Goal: Information Seeking & Learning: Learn about a topic

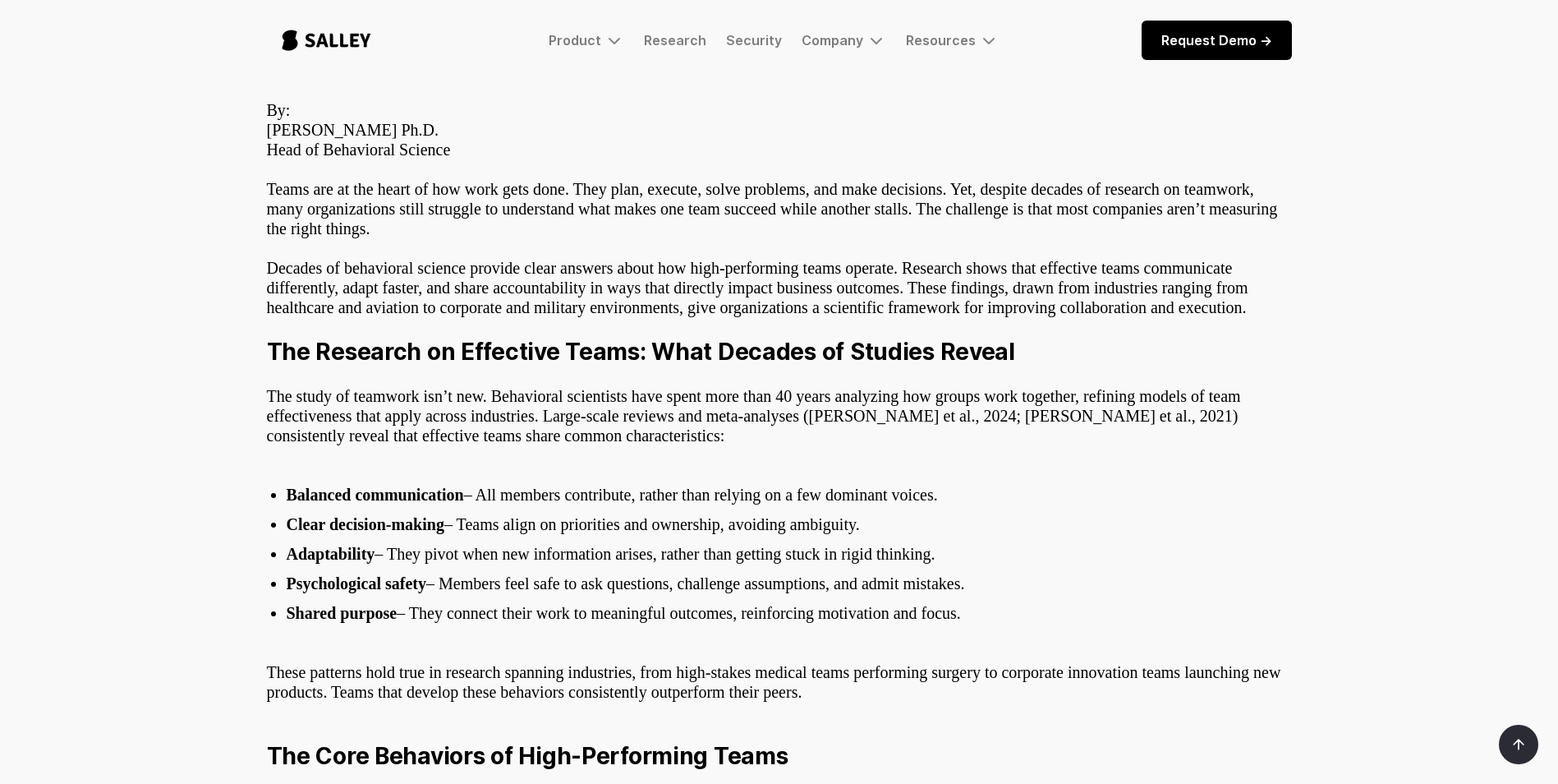
scroll to position [411, 0]
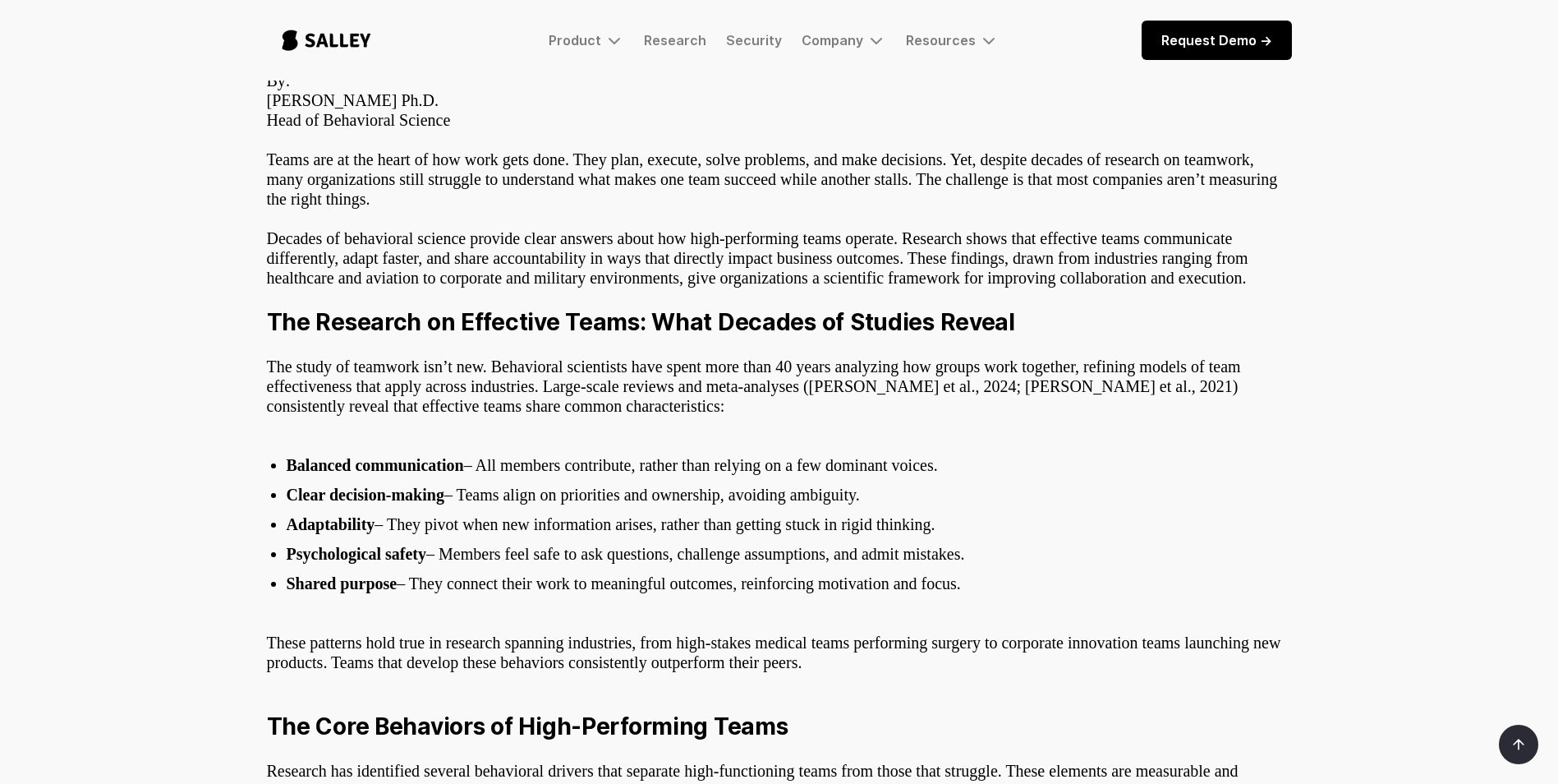
click at [919, 483] on ul "Balanced communication – All members contribute, rather than relying on a few d…" at bounding box center [780, 524] width 1025 height 158
drag, startPoint x: 941, startPoint y: 468, endPoint x: 481, endPoint y: 463, distance: 460.0
click at [481, 463] on li "Balanced communication – All members contribute, rather than relying on a few d…" at bounding box center [789, 465] width 1005 height 20
drag, startPoint x: 481, startPoint y: 463, endPoint x: 493, endPoint y: 462, distance: 12.0
copy li "All members contribute, rather than relying on a few dominant voices."
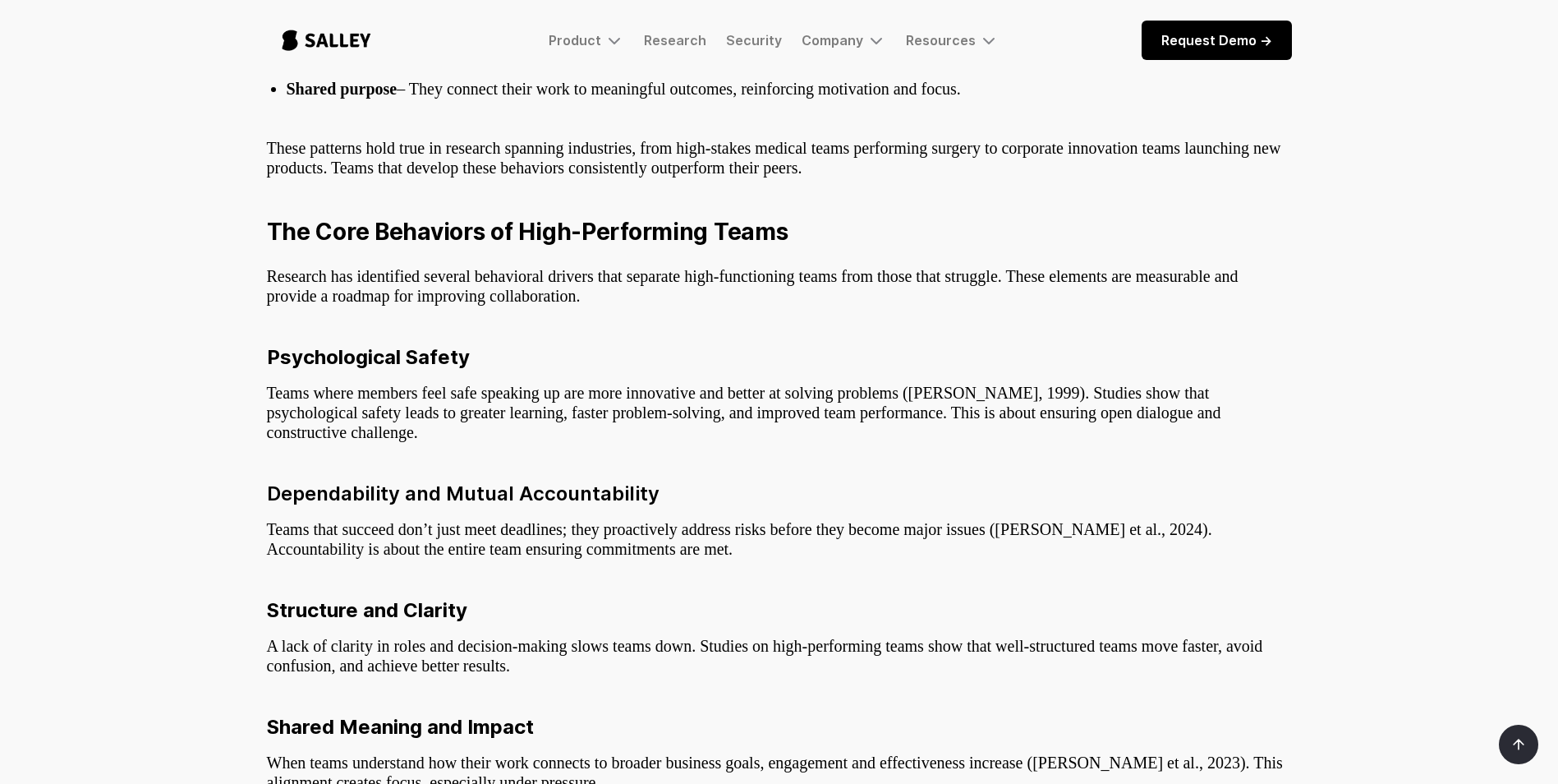
scroll to position [739, 0]
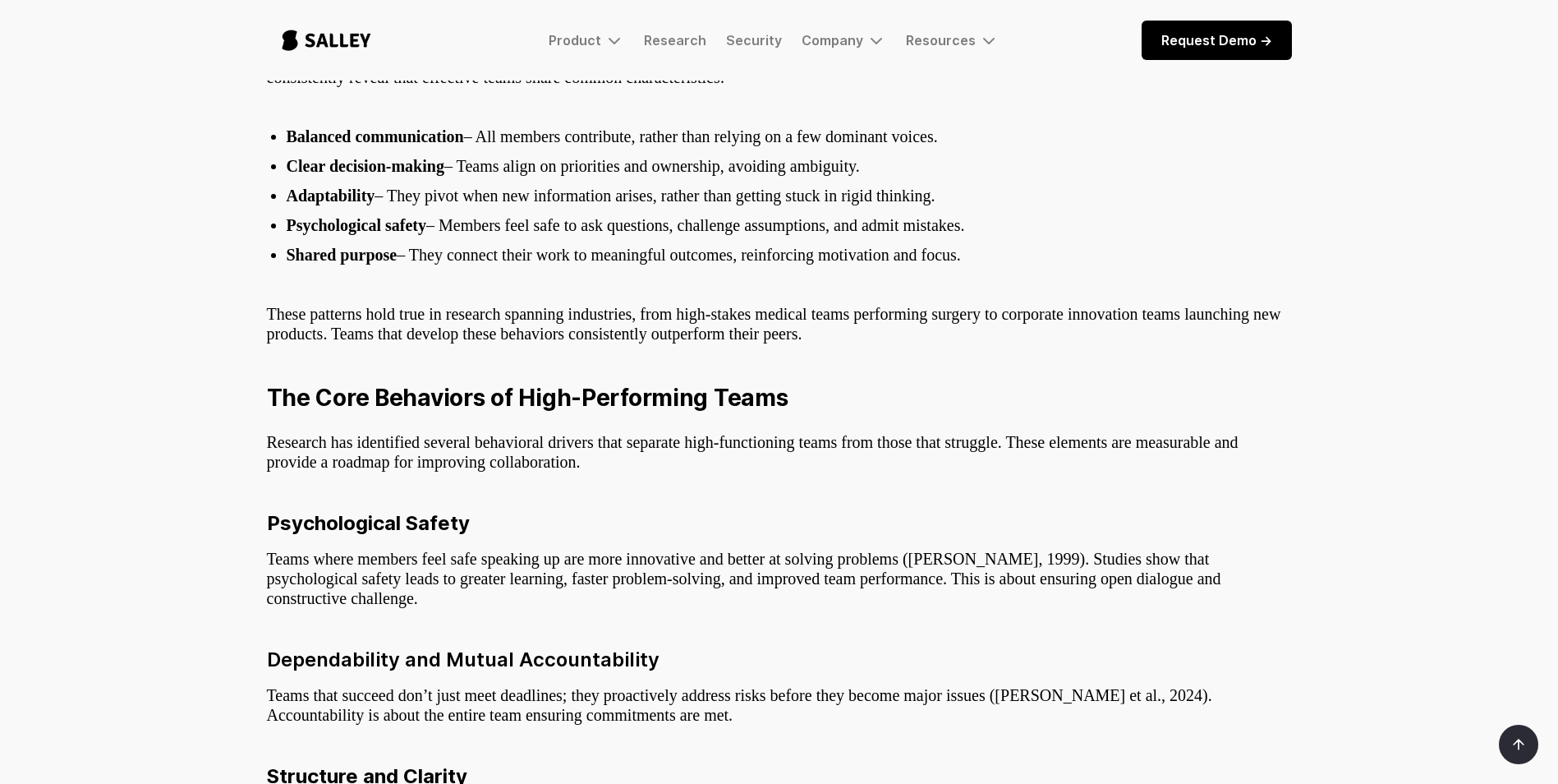
drag, startPoint x: 286, startPoint y: 196, endPoint x: 974, endPoint y: 194, distance: 688.0
click at [974, 194] on li "Adaptability – They pivot when new information arises, rather than getting stuc…" at bounding box center [789, 195] width 1005 height 20
drag, startPoint x: 974, startPoint y: 194, endPoint x: 874, endPoint y: 194, distance: 100.0
copy li "Adaptability – They pivot when new information arises, rather than getting stuc…"
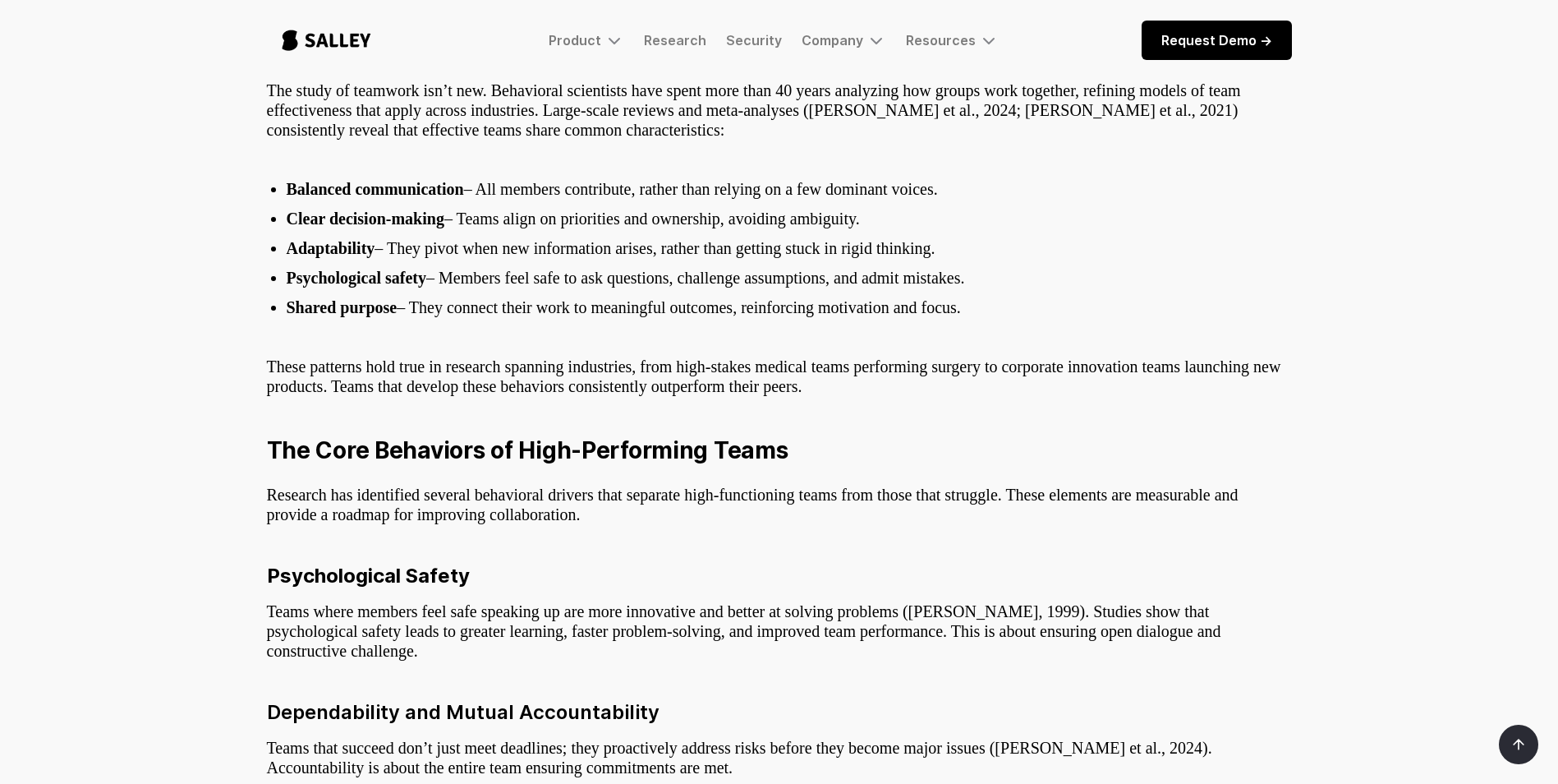
scroll to position [657, 0]
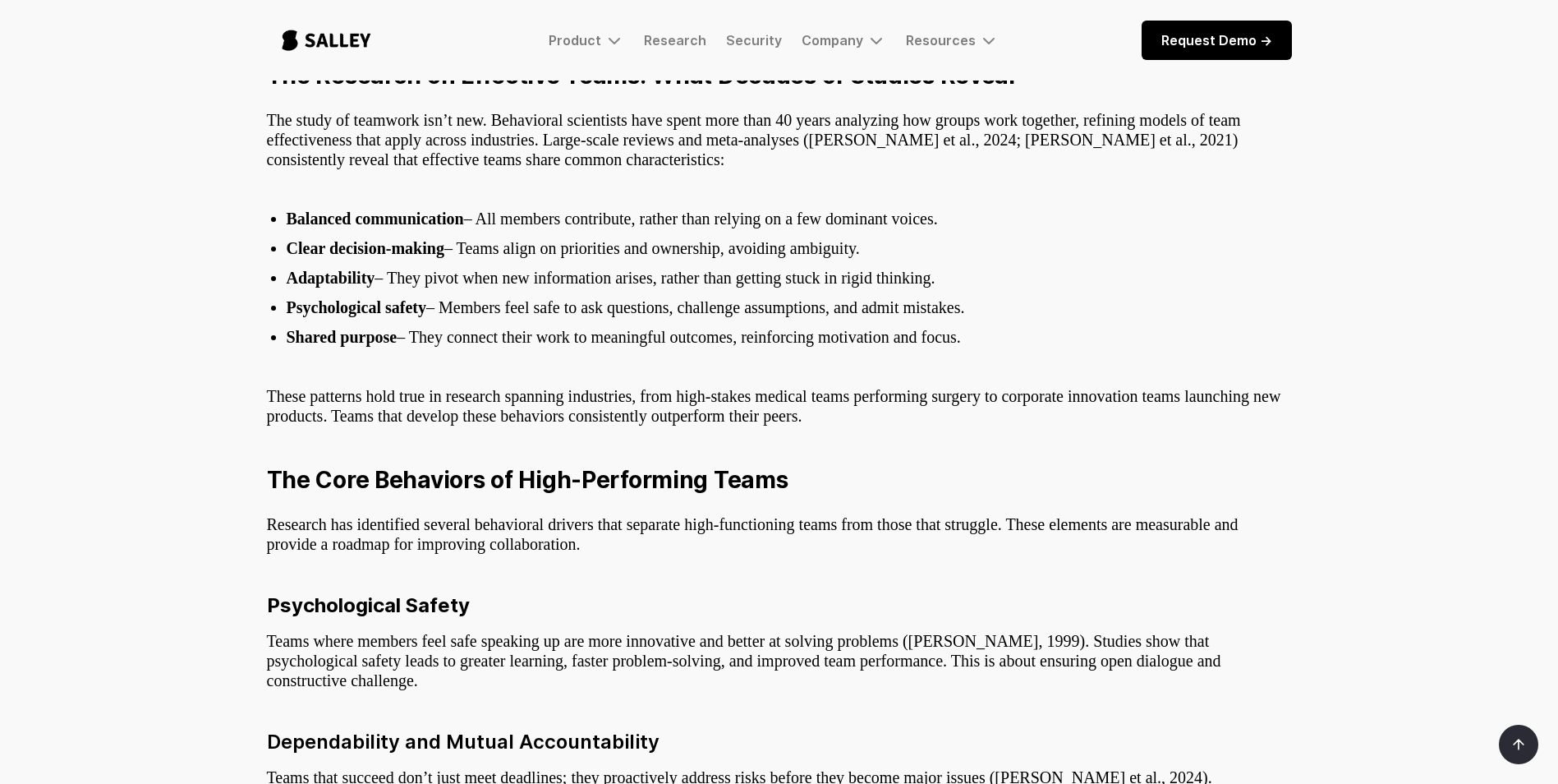
drag, startPoint x: 864, startPoint y: 250, endPoint x: 261, endPoint y: 243, distance: 603.0
drag, startPoint x: 261, startPoint y: 243, endPoint x: 332, endPoint y: 245, distance: 71.0
copy li "Clear decision-making – Teams align on priorities and ownership, avoiding ambig…"
click at [969, 333] on li "Shared purpose – They connect their work to meaningful outcomes, reinforcing mo…" at bounding box center [789, 337] width 1005 height 20
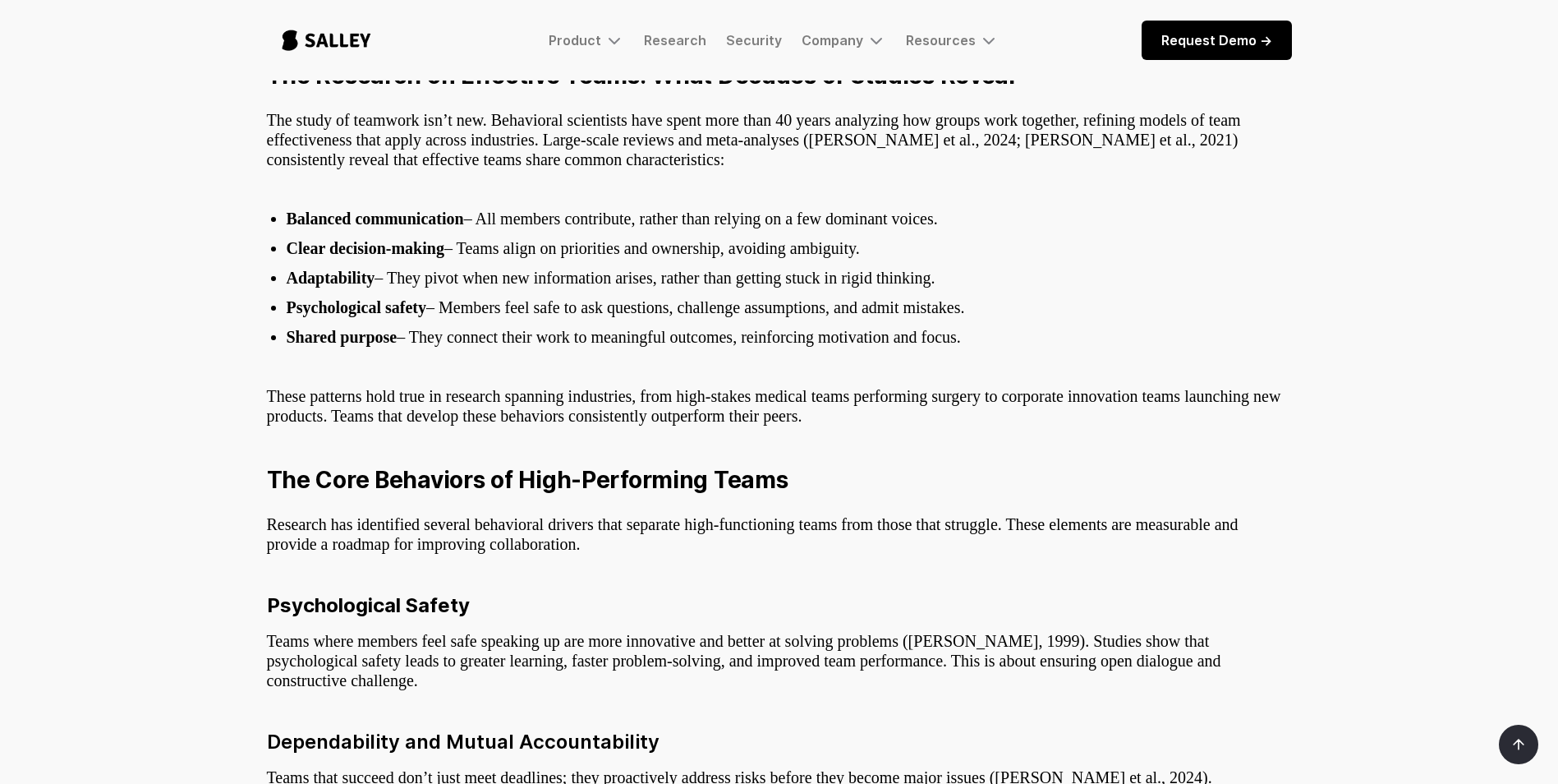
drag, startPoint x: 964, startPoint y: 340, endPoint x: 295, endPoint y: 339, distance: 669.0
click at [295, 339] on li "Shared purpose – They connect their work to meaningful outcomes, reinforcing mo…" at bounding box center [789, 337] width 1005 height 20
click at [981, 343] on li "Shared purpose – They connect their work to meaningful outcomes, reinforcing mo…" at bounding box center [789, 337] width 1005 height 20
click at [966, 341] on li "Shared purpose – They connect their work to meaningful outcomes, reinforcing mo…" at bounding box center [789, 337] width 1005 height 20
click at [964, 339] on li "Shared purpose – They connect their work to meaningful outcomes, reinforcing mo…" at bounding box center [789, 337] width 1005 height 20
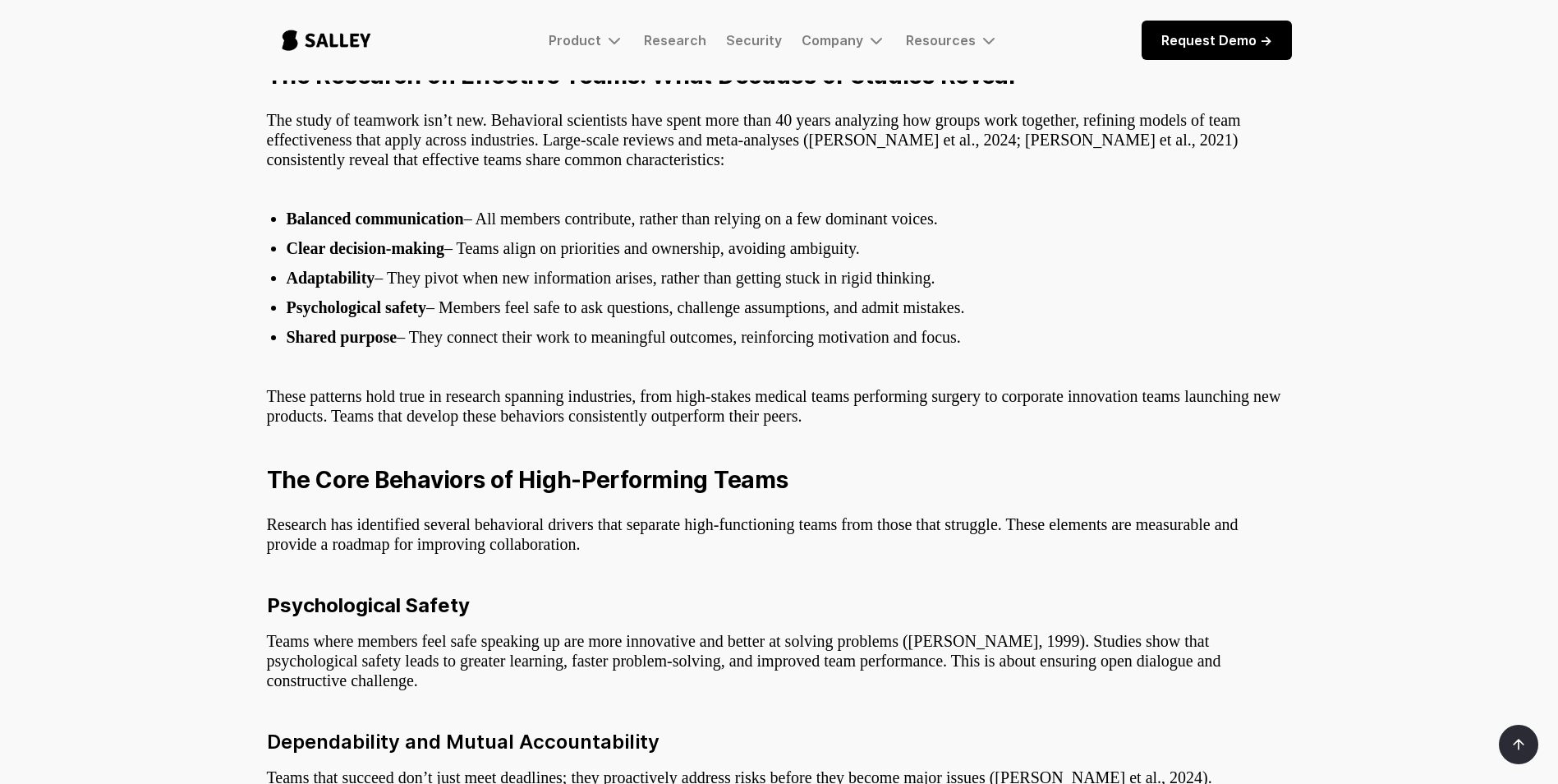
drag, startPoint x: 964, startPoint y: 337, endPoint x: 282, endPoint y: 341, distance: 682.0
click at [282, 341] on ul "Balanced communication – All members contribute, rather than relying on a few d…" at bounding box center [780, 277] width 1025 height 158
drag, startPoint x: 282, startPoint y: 341, endPoint x: 293, endPoint y: 336, distance: 12.1
copy li "Shared purpose – They connect their work to meaningful outcomes, reinforcing mo…"
